Goal: Information Seeking & Learning: Learn about a topic

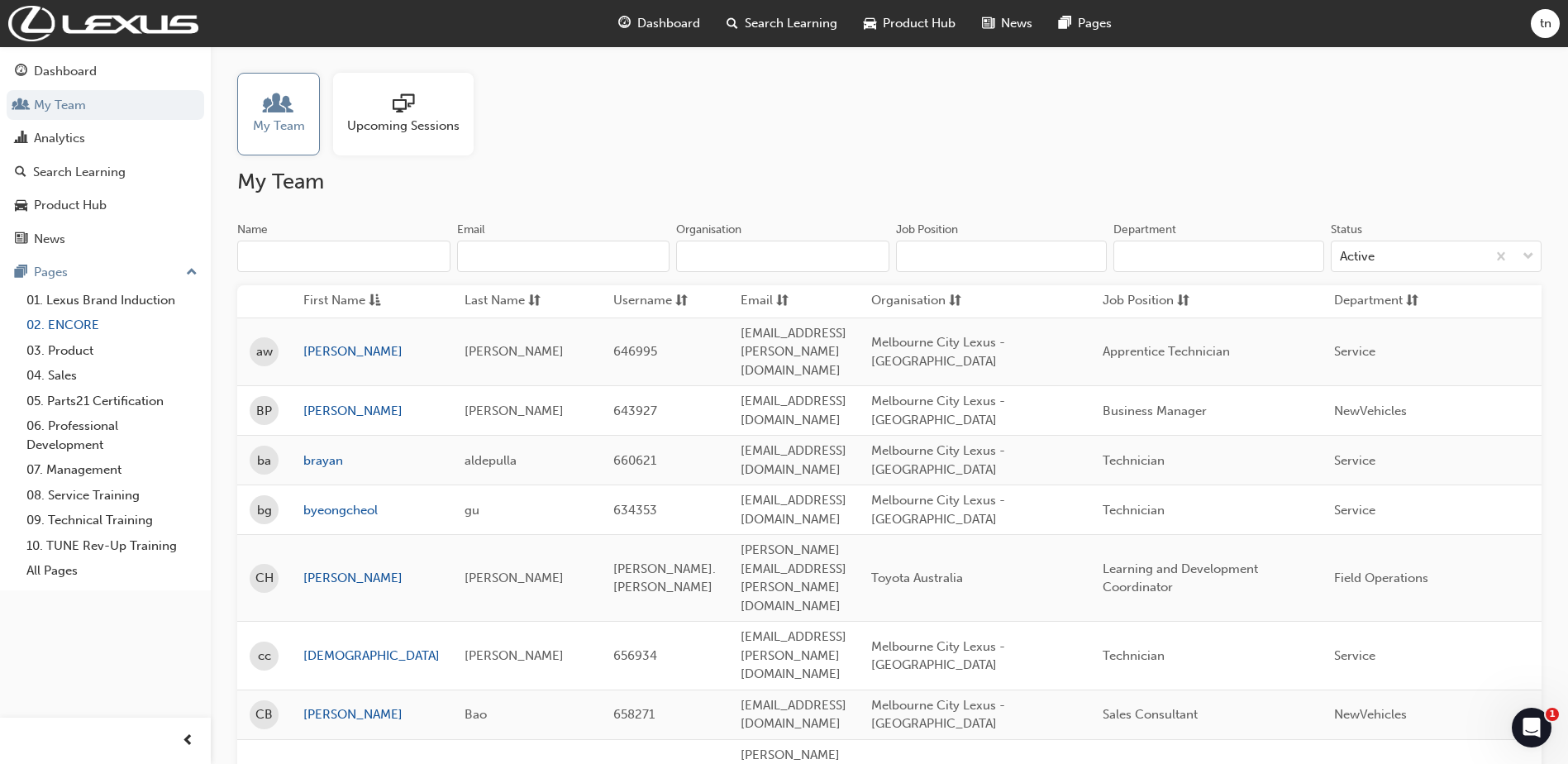
click at [65, 317] on link "02. ENCORE" at bounding box center [112, 326] width 185 height 26
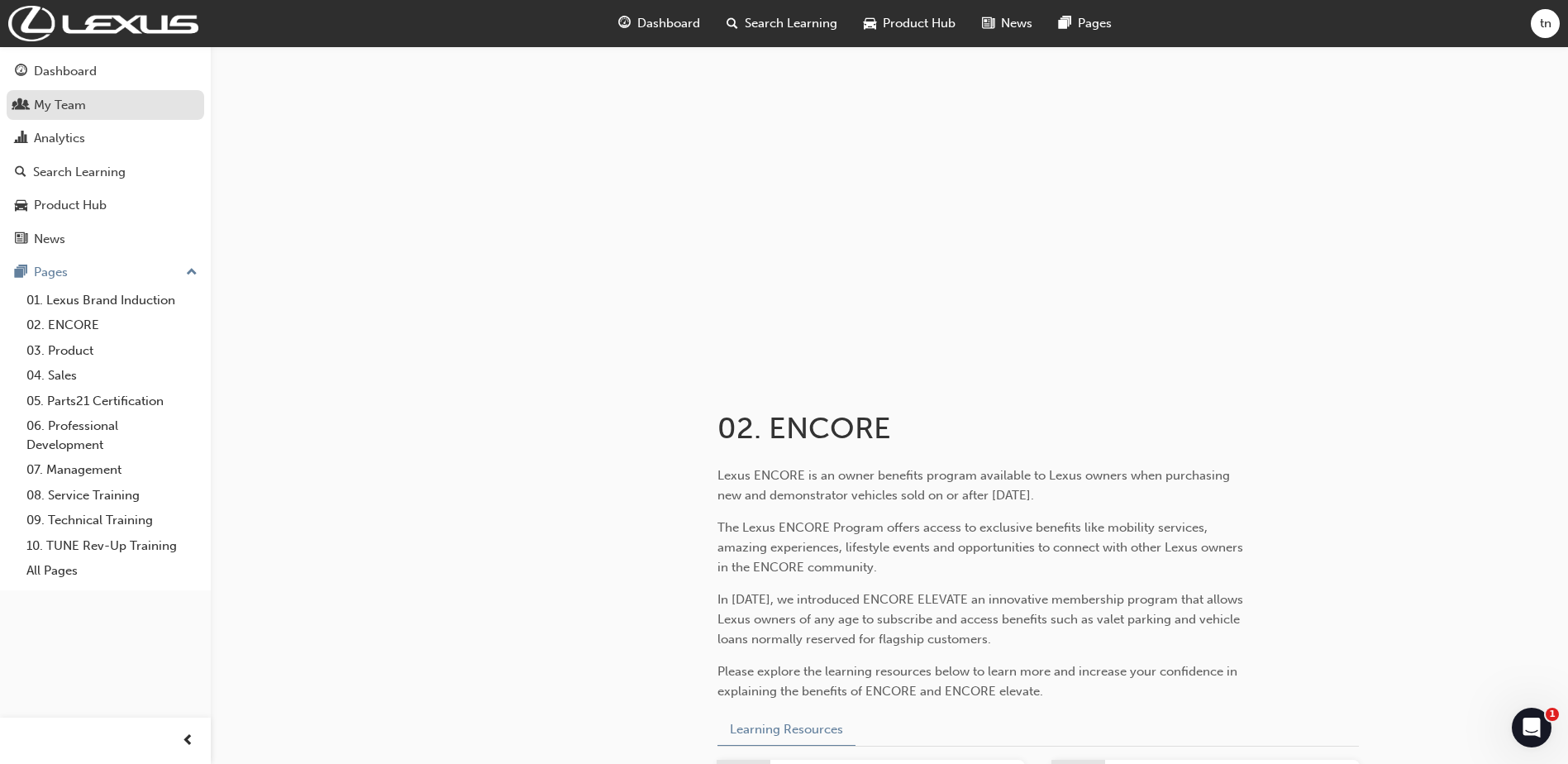
click at [41, 110] on div "My Team" at bounding box center [60, 105] width 52 height 19
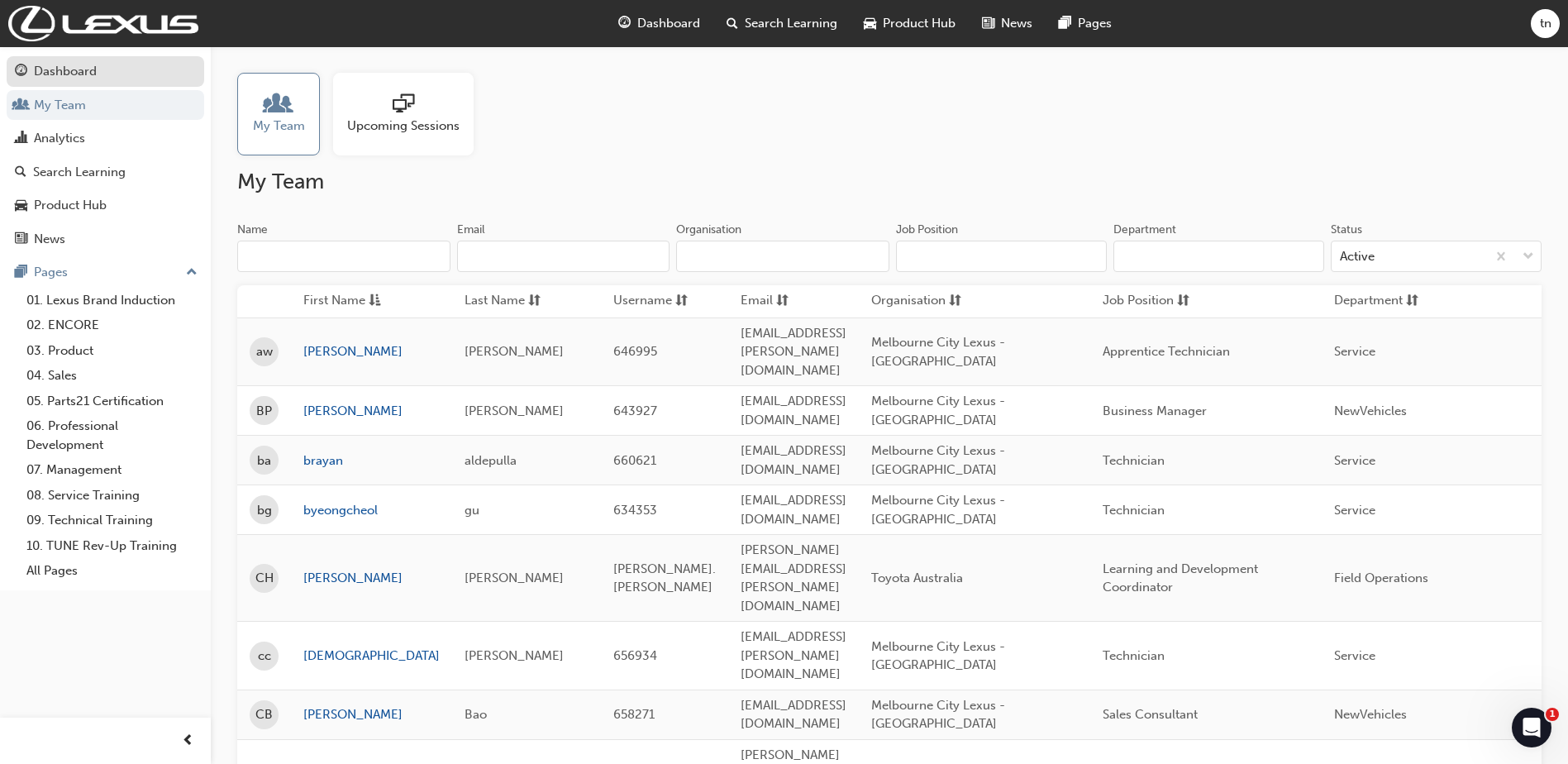
click at [40, 73] on div "Dashboard" at bounding box center [66, 72] width 63 height 19
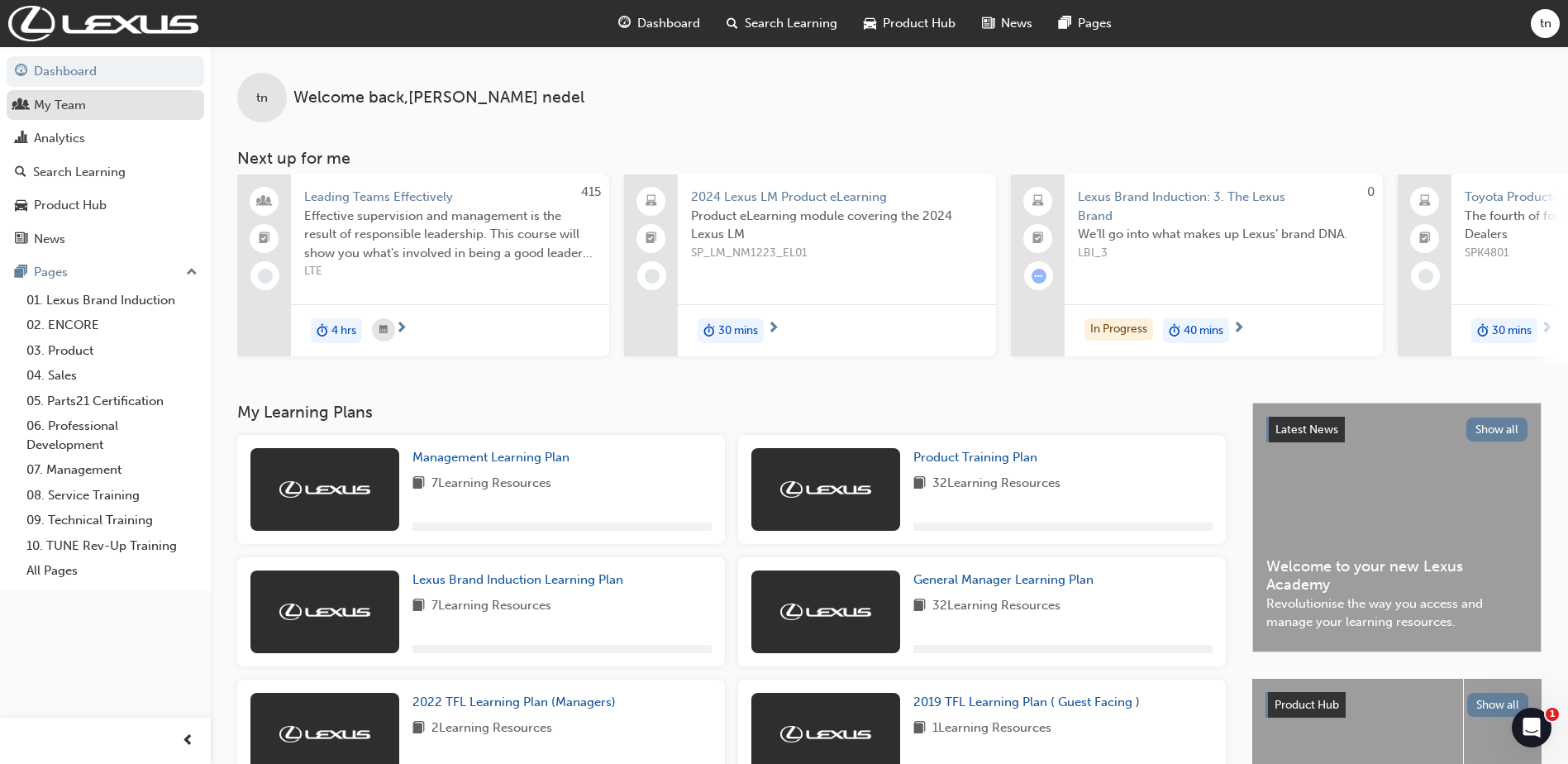
click at [65, 113] on div "My Team" at bounding box center [60, 105] width 52 height 19
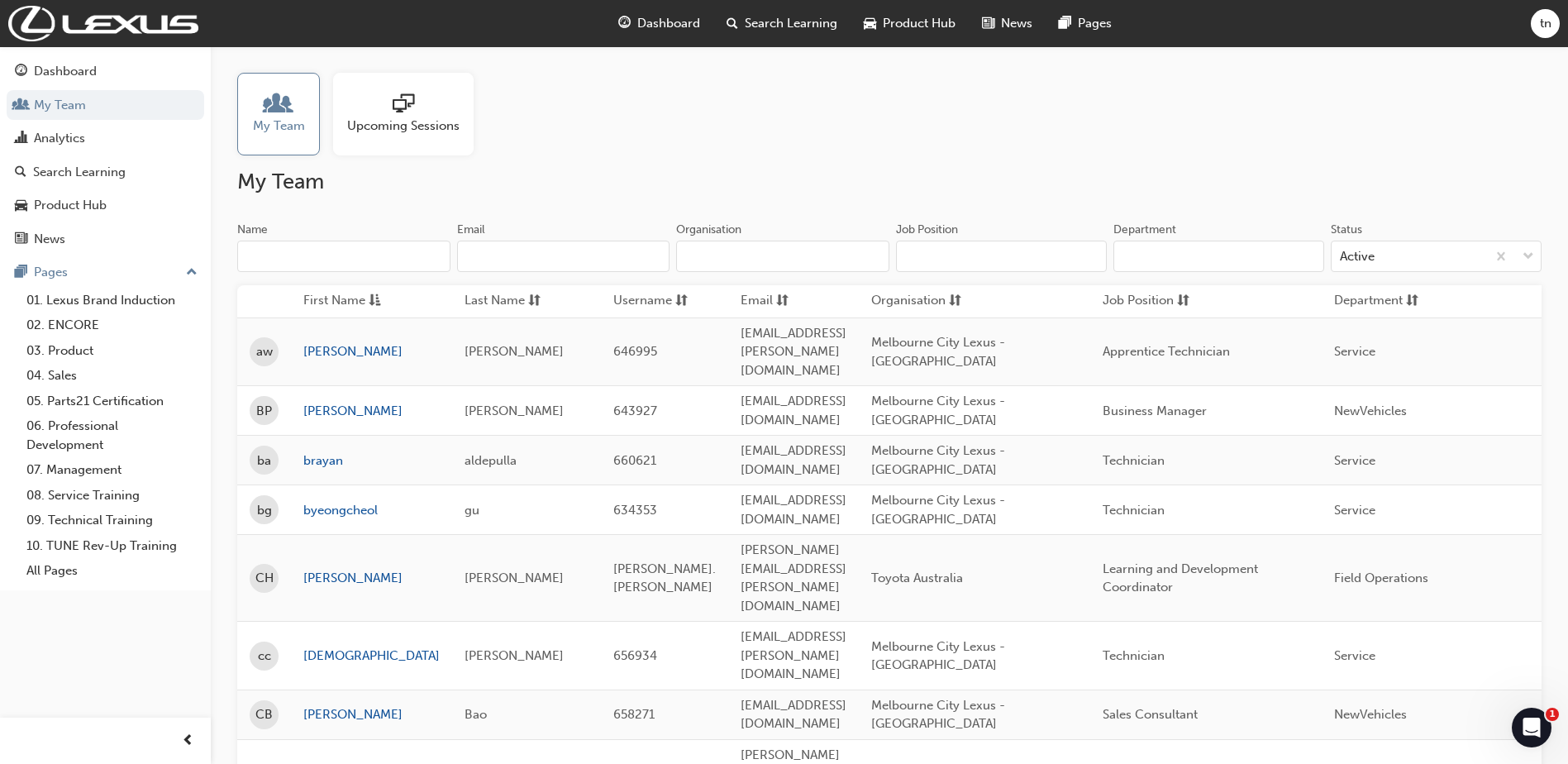
click at [424, 118] on span "Upcoming Sessions" at bounding box center [403, 126] width 113 height 19
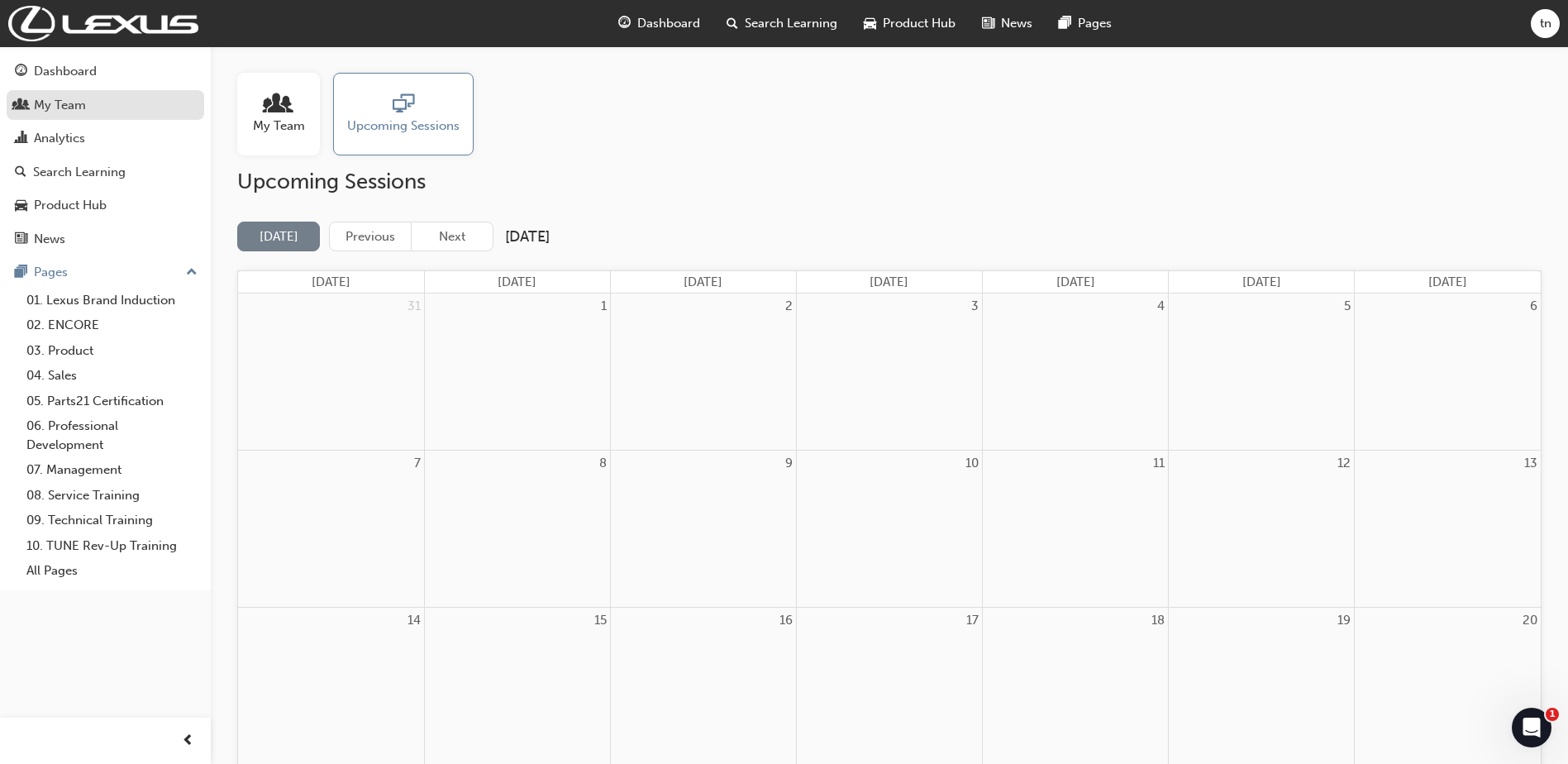
click at [64, 104] on div "My Team" at bounding box center [60, 105] width 52 height 19
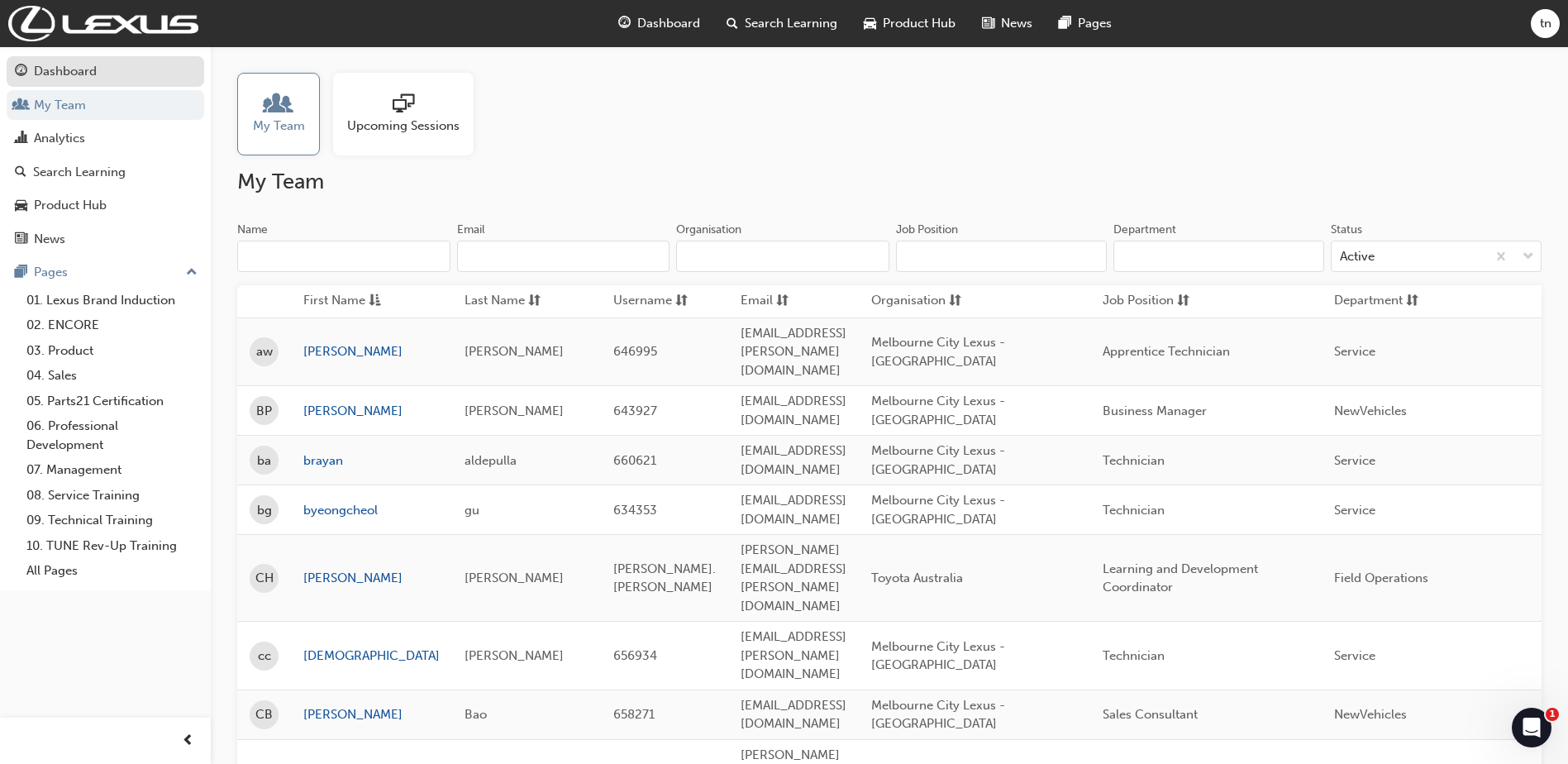
click at [66, 68] on div "Dashboard" at bounding box center [66, 72] width 63 height 19
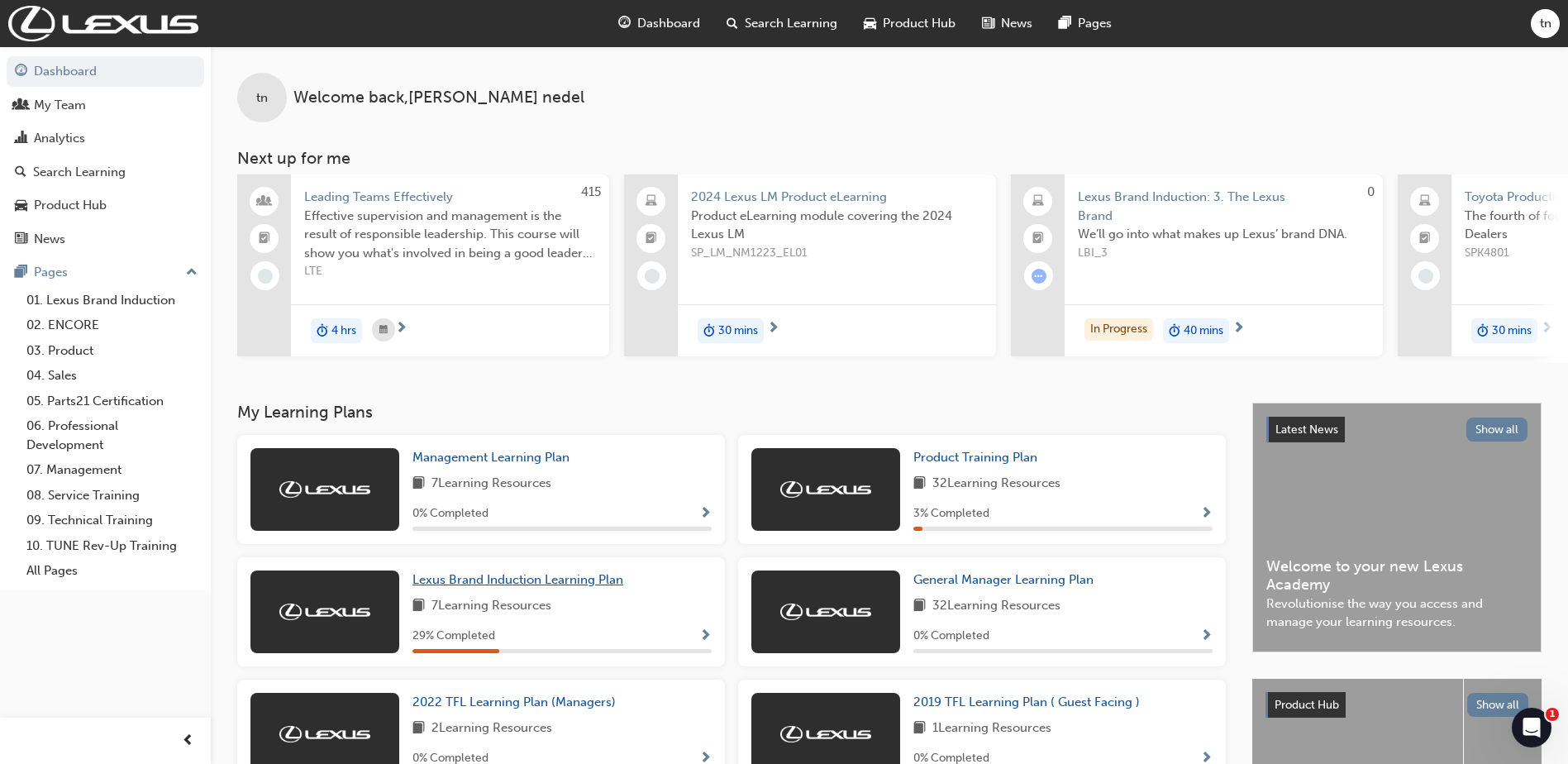
click at [520, 587] on span "Lexus Brand Induction Learning Plan" at bounding box center [518, 579] width 211 height 15
